Goal: Check status: Check status

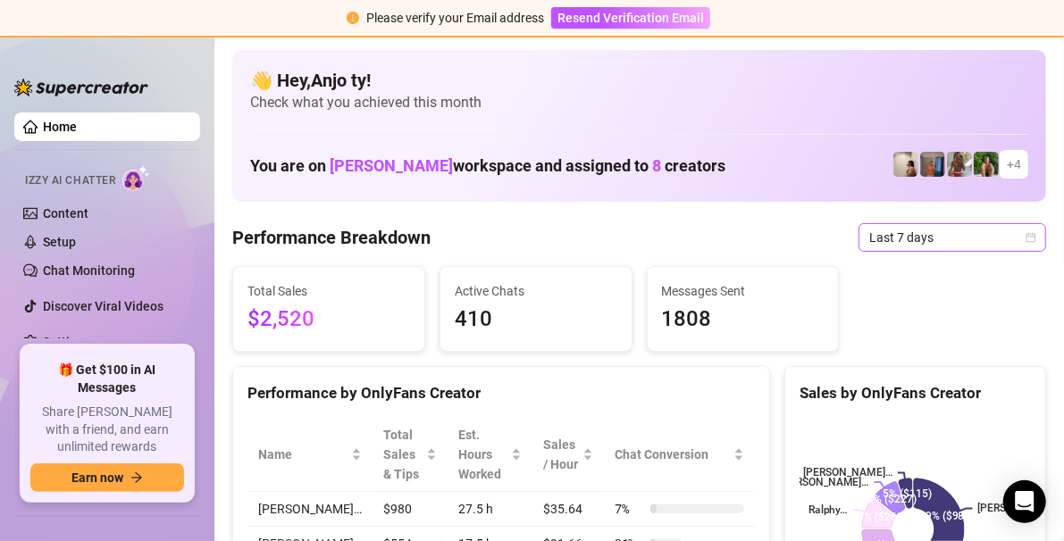
click at [1025, 235] on icon "calendar" at bounding box center [1030, 237] width 11 height 11
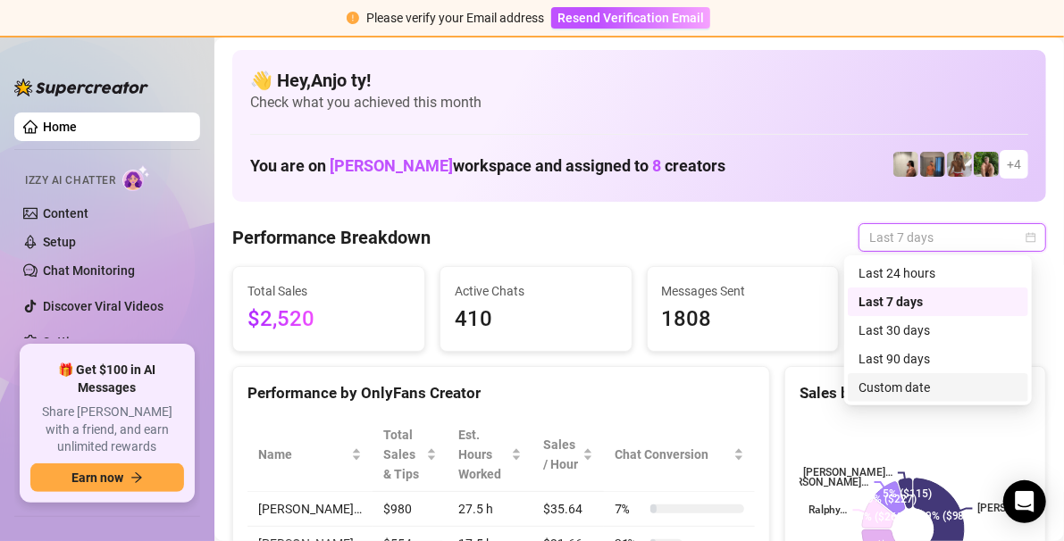
click at [905, 390] on div "Custom date" at bounding box center [937, 388] width 159 height 20
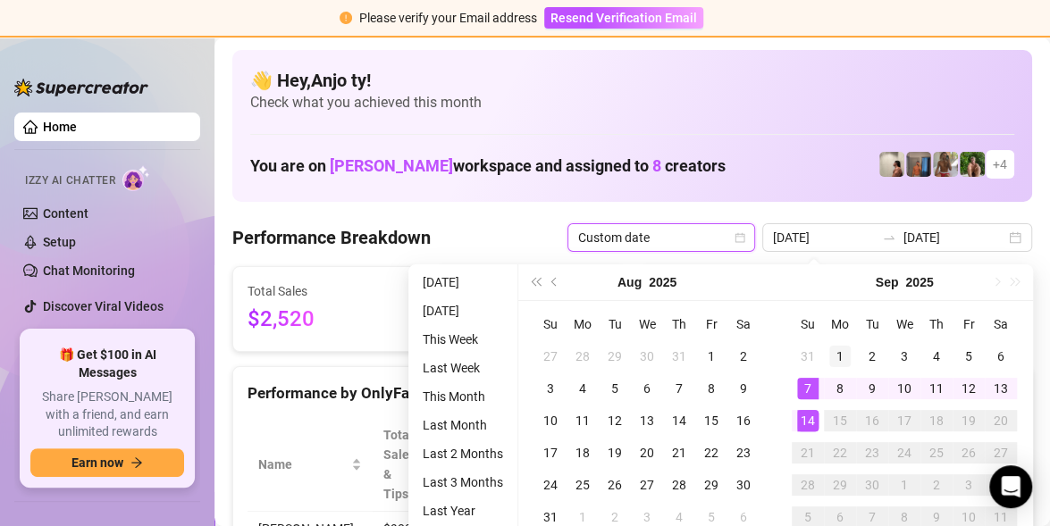
click at [842, 353] on div "1" at bounding box center [839, 356] width 21 height 21
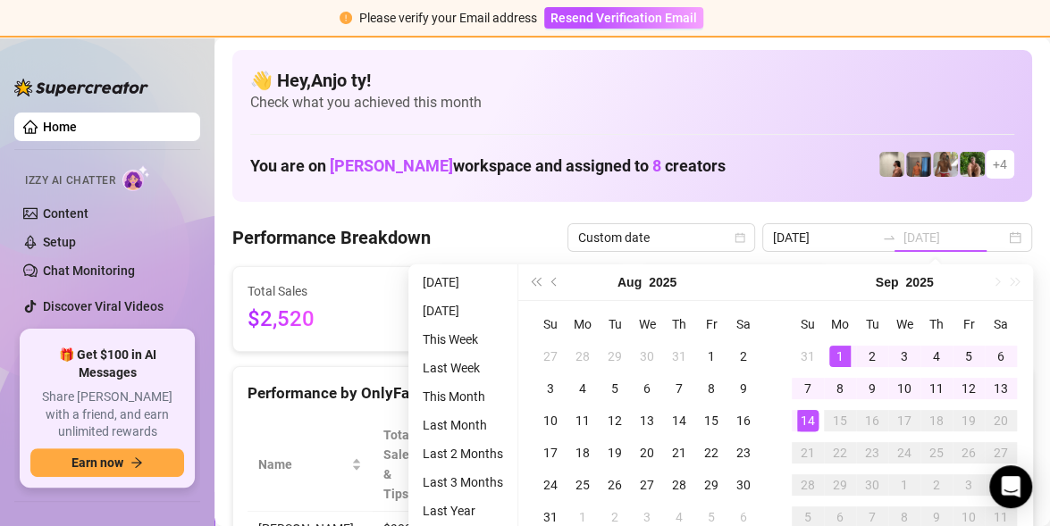
click at [809, 420] on div "14" at bounding box center [807, 420] width 21 height 21
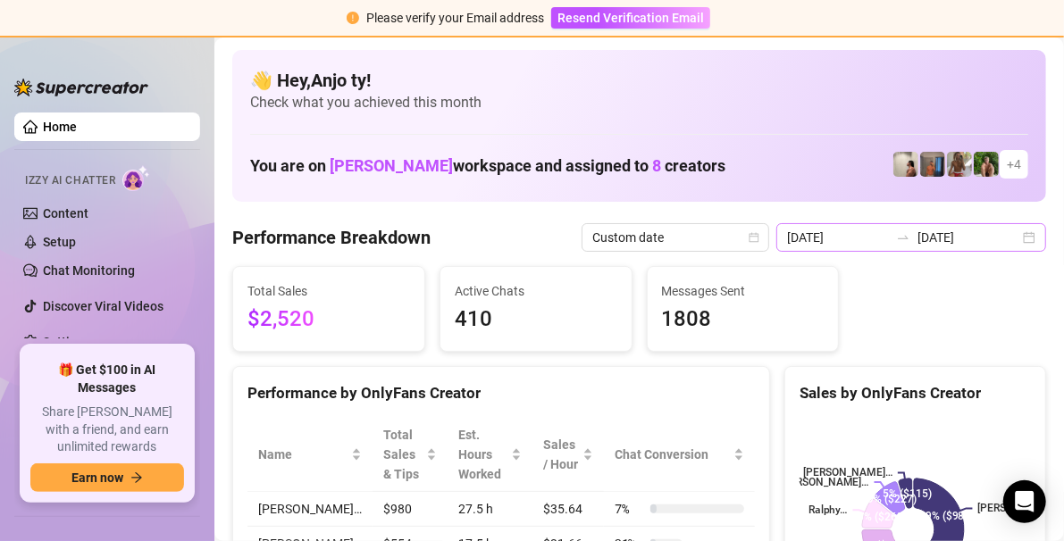
click at [1017, 234] on div "[DATE] [DATE]" at bounding box center [911, 237] width 270 height 29
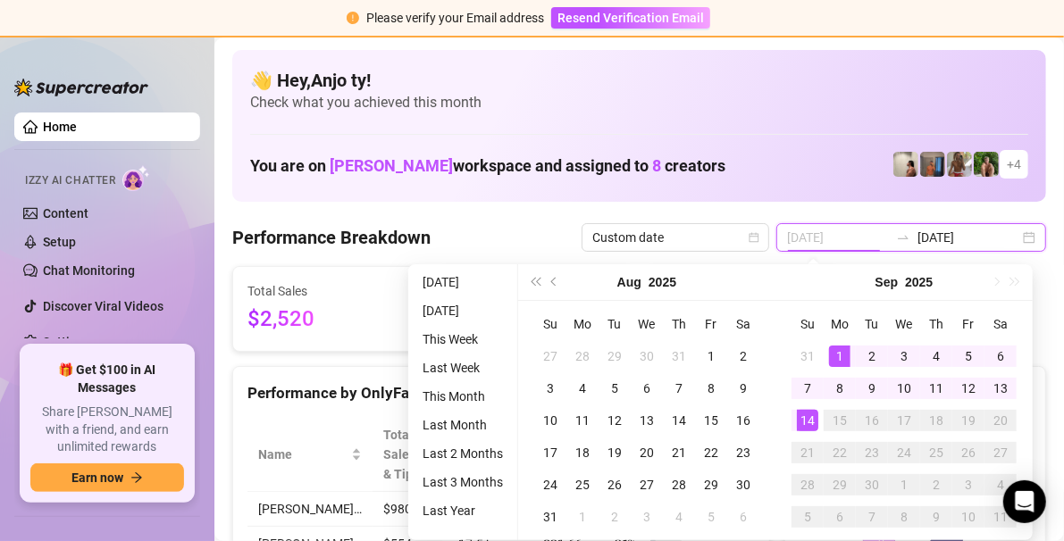
type input "[DATE]"
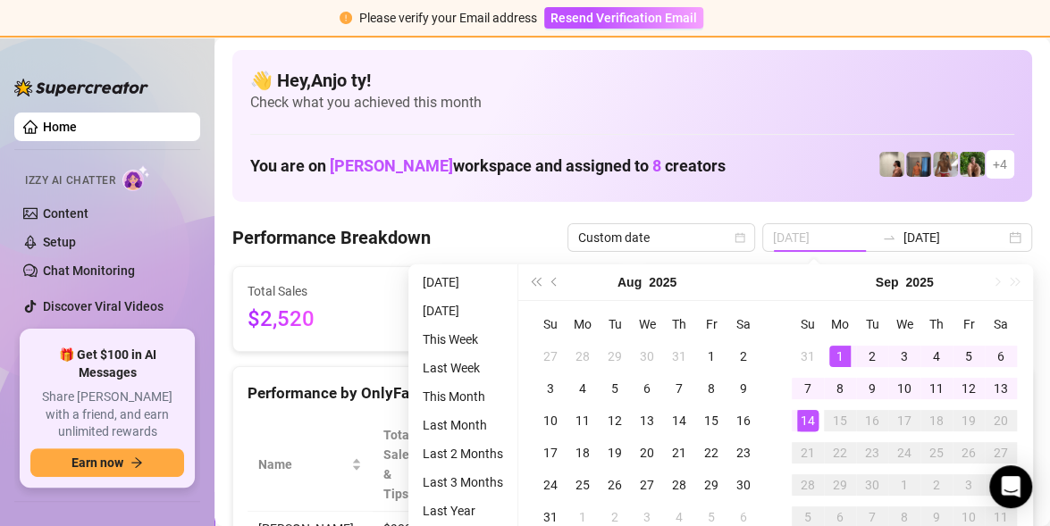
click at [841, 354] on div "1" at bounding box center [839, 356] width 21 height 21
type input "[DATE]"
click at [814, 423] on div "14" at bounding box center [807, 420] width 21 height 21
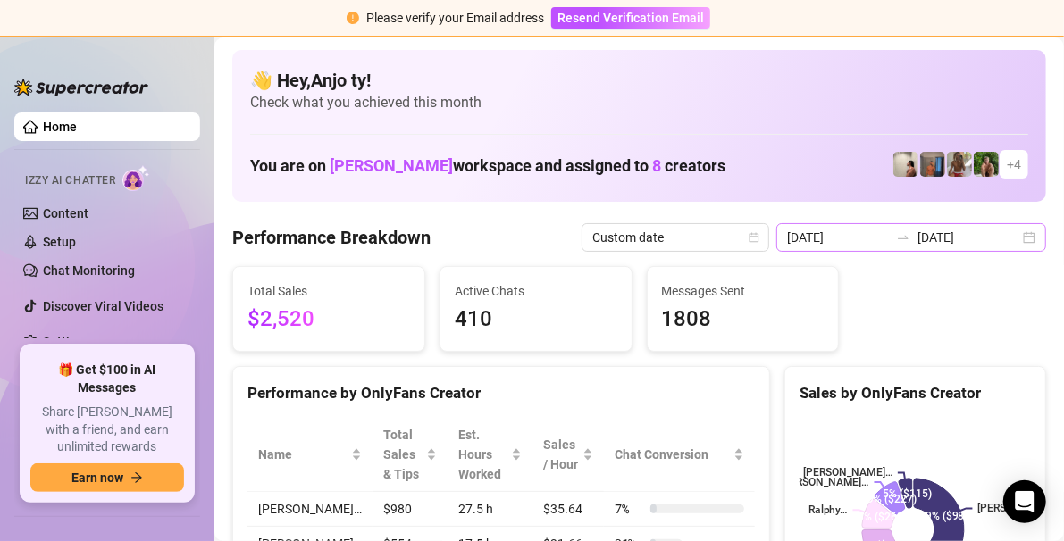
click at [1017, 243] on div "[DATE] [DATE]" at bounding box center [911, 237] width 270 height 29
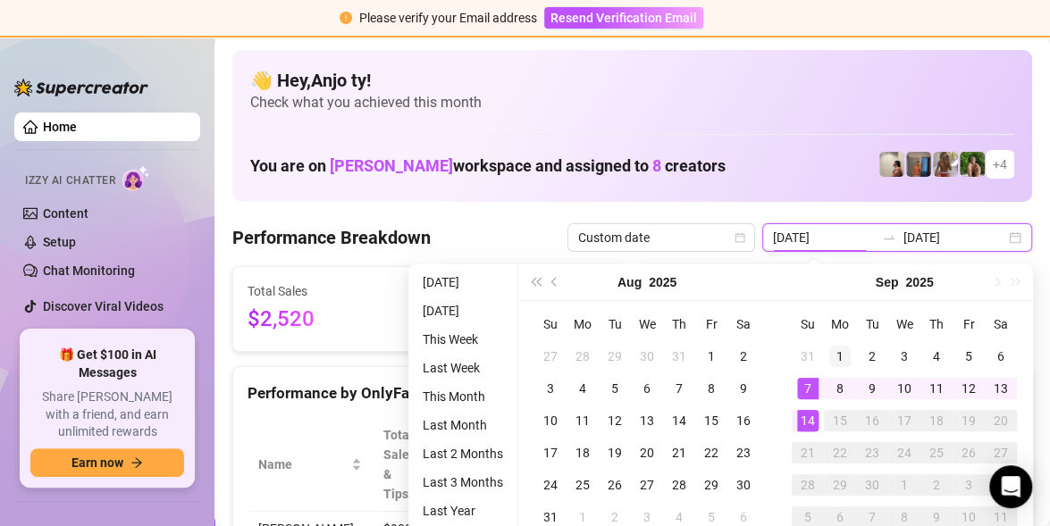
type input "[DATE]"
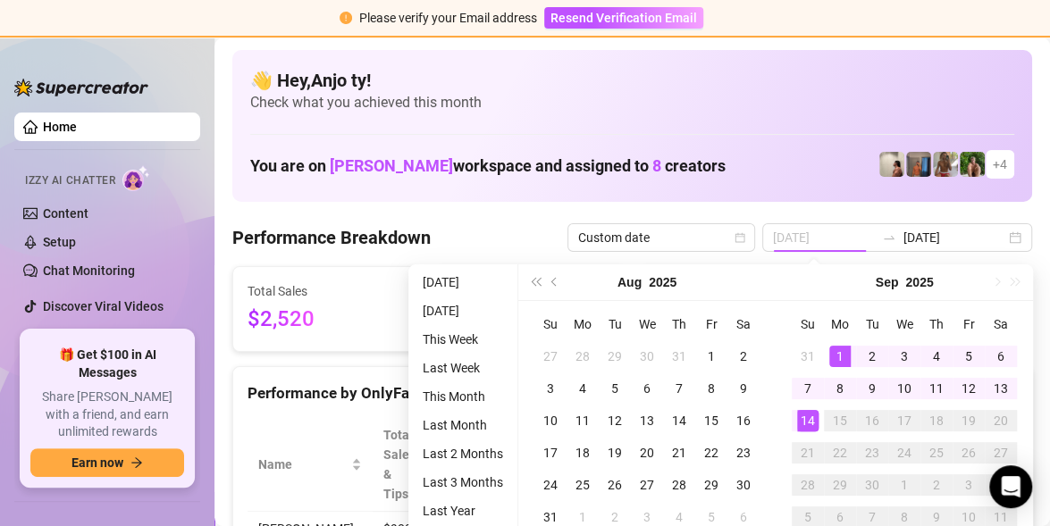
click at [835, 356] on div "1" at bounding box center [839, 356] width 21 height 21
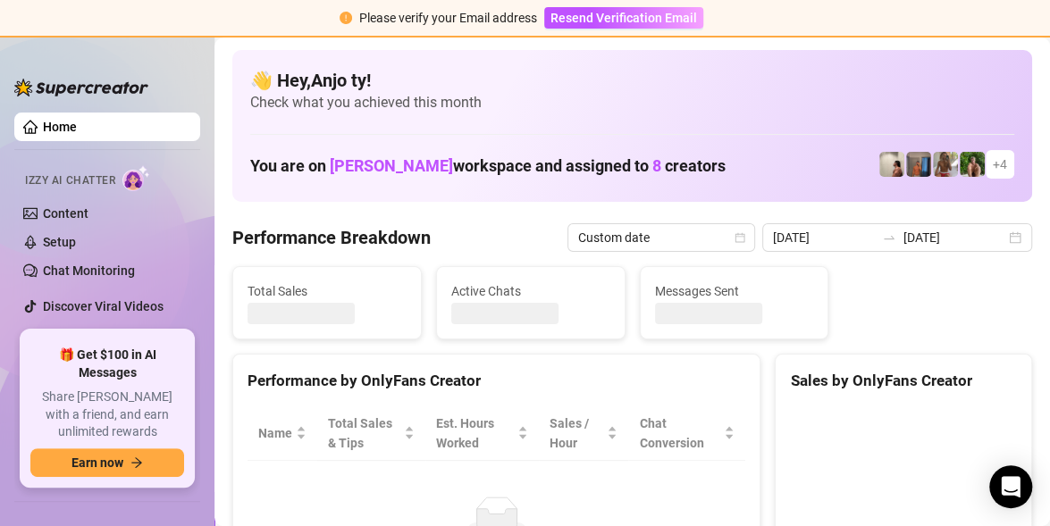
click at [835, 356] on div "Sales by OnlyFans Creator" at bounding box center [902, 374] width 255 height 38
type input "[DATE]"
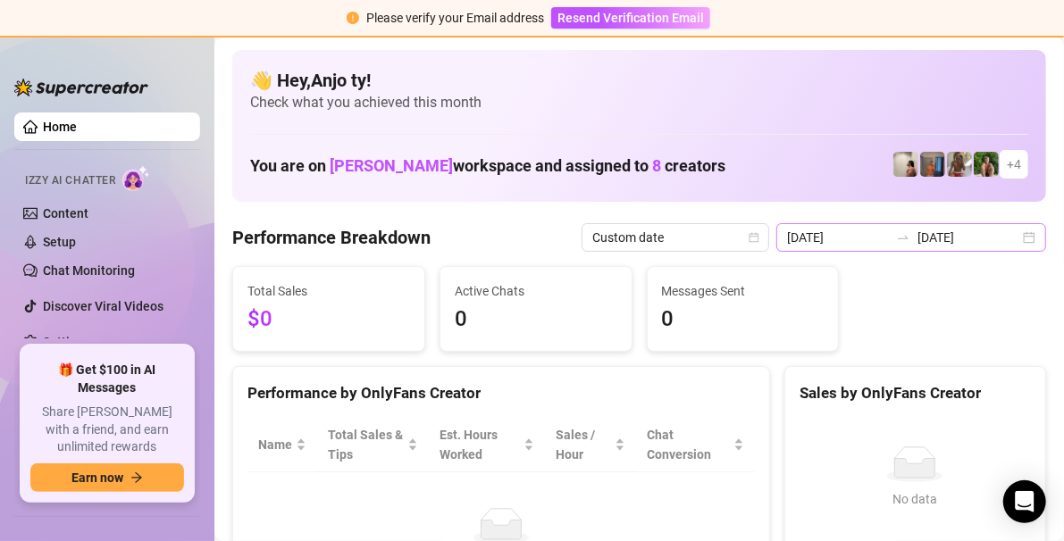
click at [1017, 233] on div "[DATE] [DATE]" at bounding box center [911, 237] width 270 height 29
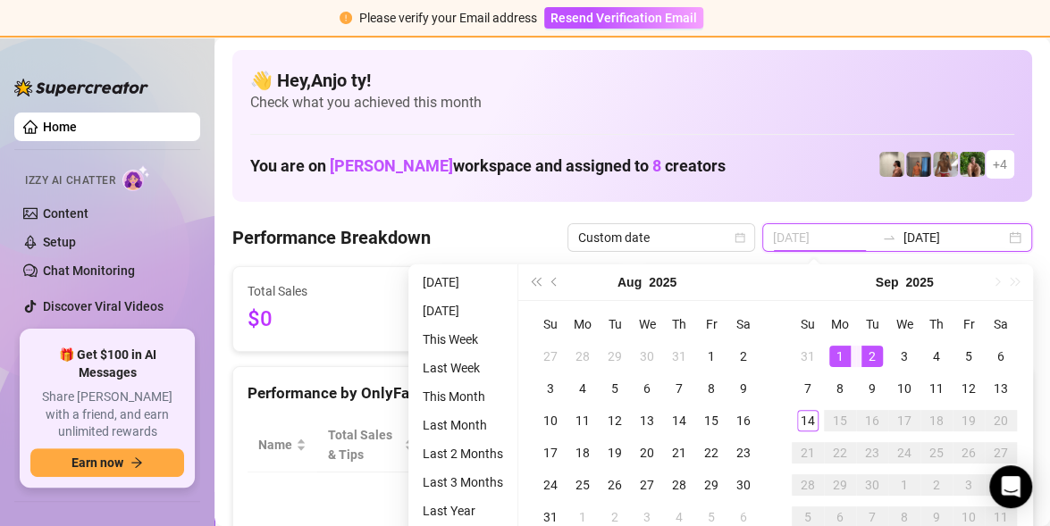
type input "[DATE]"
click at [833, 351] on div "1" at bounding box center [839, 356] width 21 height 21
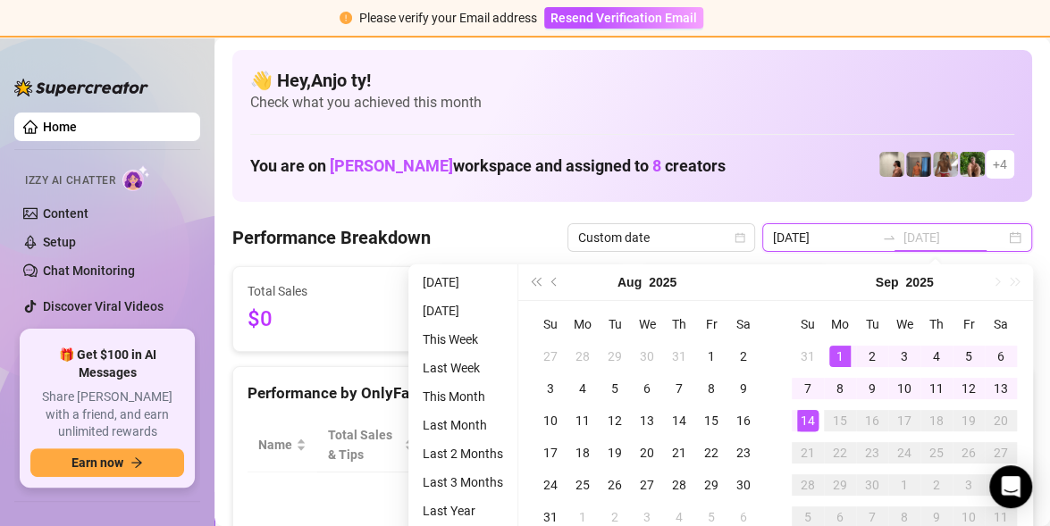
type input "[DATE]"
click at [805, 421] on div "14" at bounding box center [807, 420] width 21 height 21
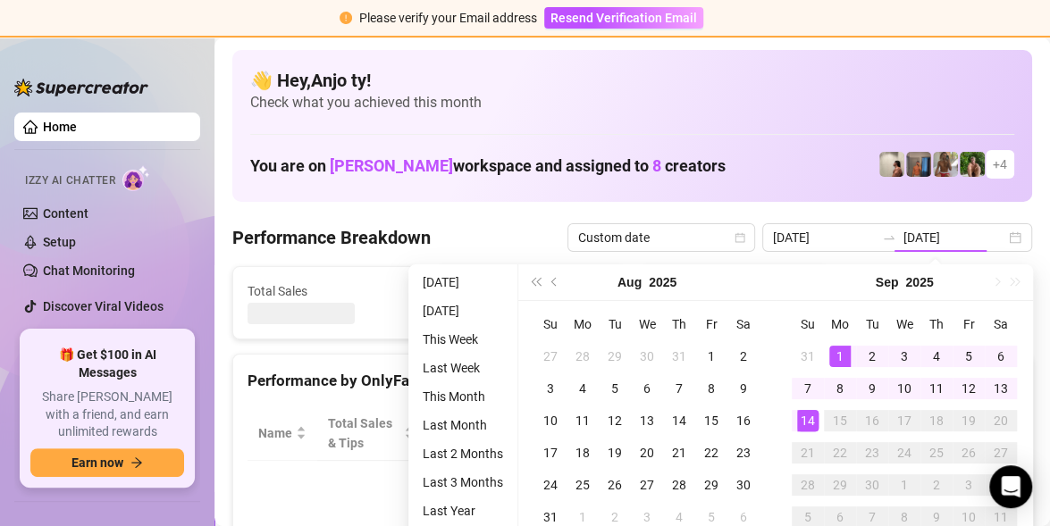
type input "[DATE]"
